Goal: Information Seeking & Learning: Find specific fact

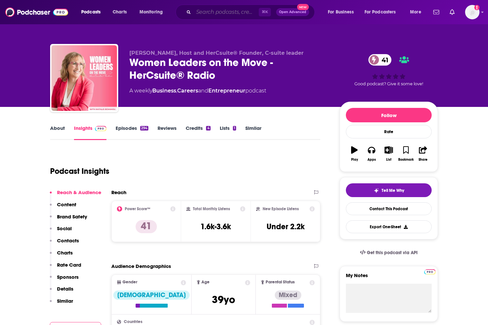
click at [219, 14] on input "Search podcasts, credits, & more..." at bounding box center [226, 12] width 65 height 10
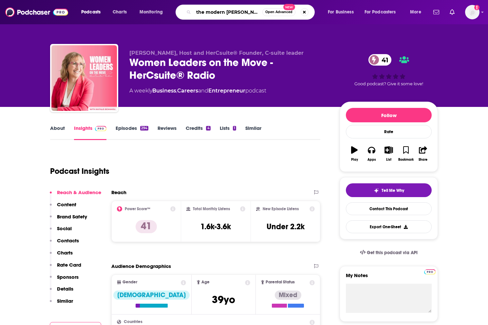
type input "the modern west"
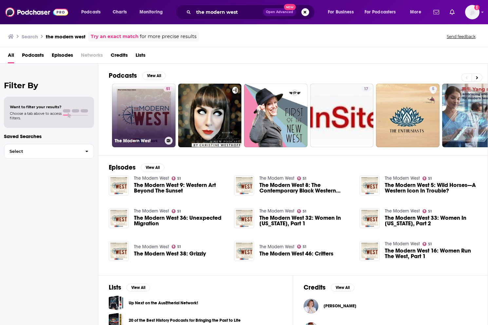
click at [139, 111] on link "51 The Modern West" at bounding box center [144, 116] width 64 height 64
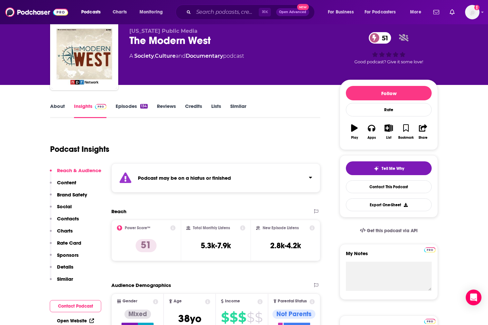
scroll to position [17, 0]
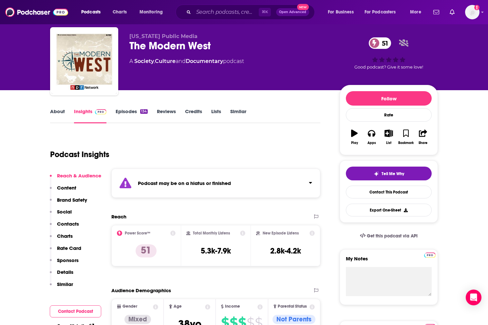
click at [61, 110] on link "About" at bounding box center [57, 115] width 15 height 15
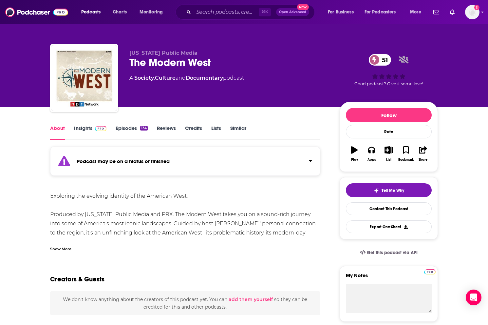
click at [60, 250] on div "Show More" at bounding box center [60, 248] width 21 height 6
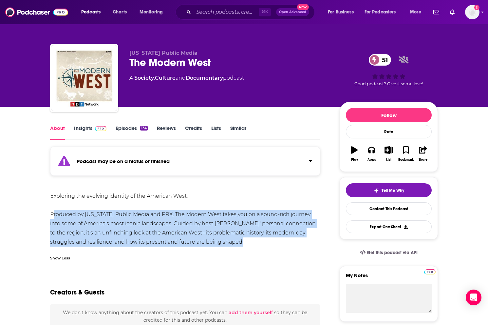
drag, startPoint x: 49, startPoint y: 212, endPoint x: 218, endPoint y: 250, distance: 172.7
copy div "Produced by [US_STATE] Public Media and PRX, The Modern West takes you on a sou…"
click at [89, 129] on link "Insights" at bounding box center [90, 132] width 32 height 15
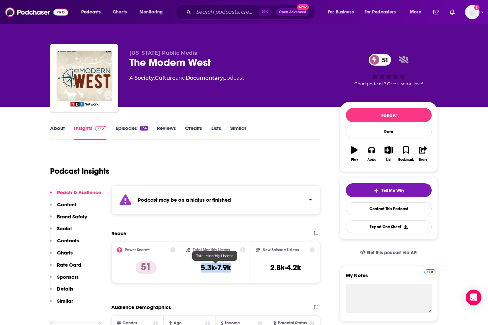
drag, startPoint x: 200, startPoint y: 267, endPoint x: 233, endPoint y: 266, distance: 33.1
click at [233, 266] on div "Total Monthly Listens 5.3k-7.9k" at bounding box center [215, 262] width 59 height 30
copy h3 "5.3k-7.9k"
